Goal: Navigation & Orientation: Understand site structure

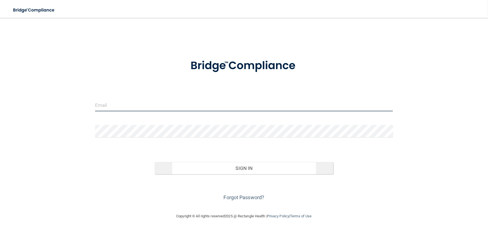
type input "[EMAIL_ADDRESS][DOMAIN_NAME]"
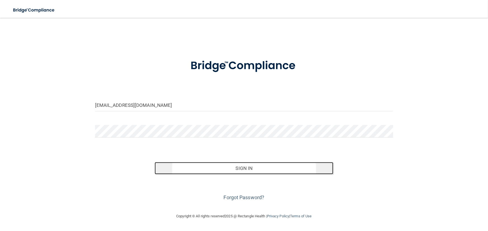
click at [193, 171] on button "Sign In" at bounding box center [244, 168] width 179 height 12
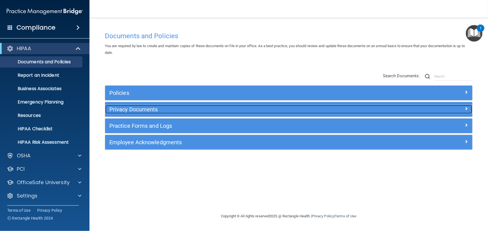
click at [134, 109] on h5 "Privacy Documents" at bounding box center [242, 109] width 267 height 6
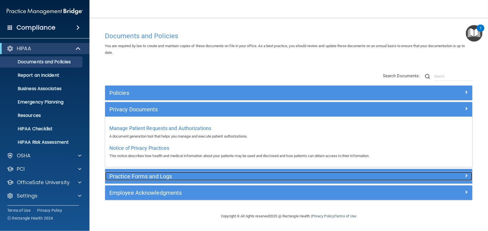
click at [132, 174] on h5 "Practice Forms and Logs" at bounding box center [242, 177] width 267 height 6
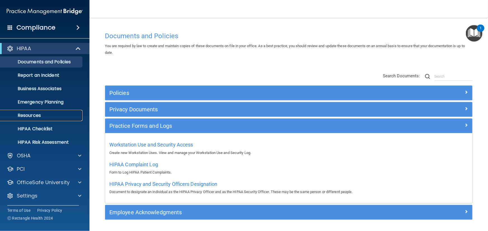
click at [27, 111] on link "Resources" at bounding box center [38, 115] width 88 height 11
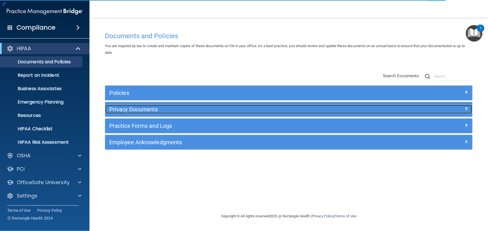
click at [148, 105] on div "Privacy Documents" at bounding box center [242, 109] width 275 height 9
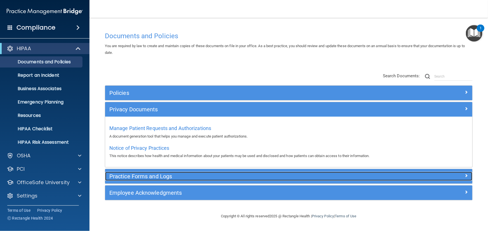
click at [150, 175] on h5 "Practice Forms and Logs" at bounding box center [242, 177] width 267 height 6
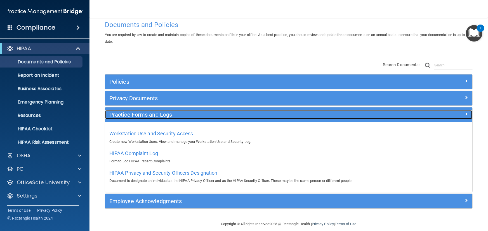
scroll to position [17, 0]
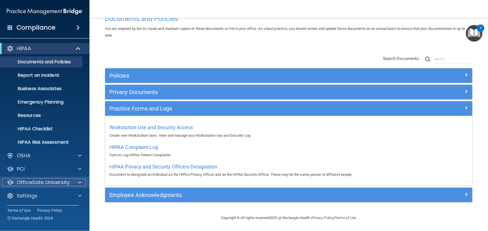
click at [33, 184] on p "OfficeSafe University" at bounding box center [43, 182] width 53 height 7
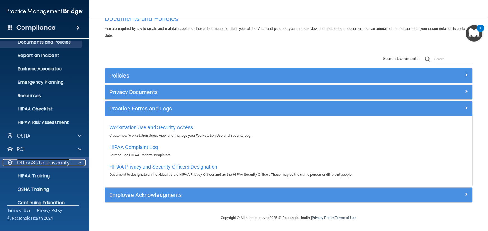
scroll to position [41, 0]
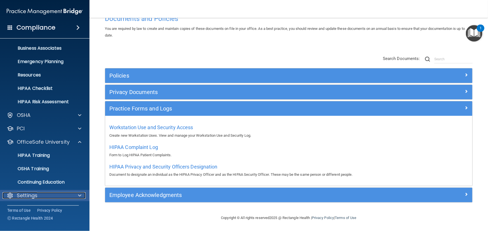
click at [28, 195] on p "Settings" at bounding box center [27, 196] width 21 height 7
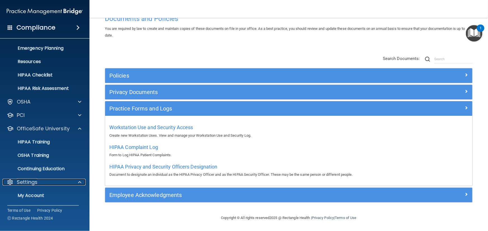
scroll to position [0, 0]
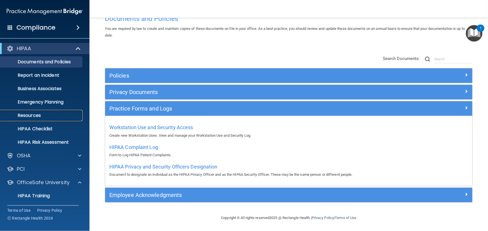
click at [34, 115] on p "Resources" at bounding box center [42, 116] width 76 height 6
